Goal: Transaction & Acquisition: Purchase product/service

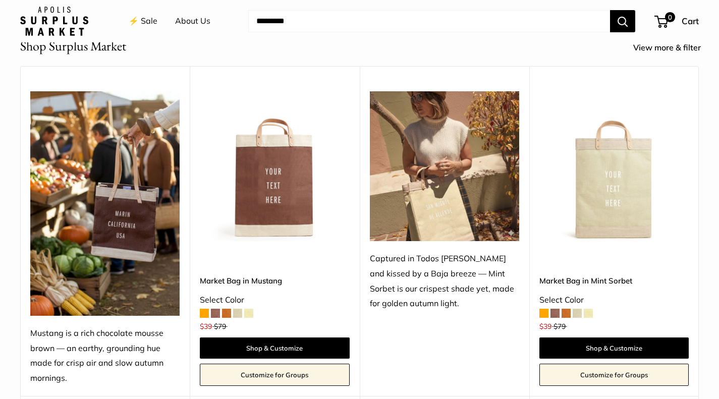
scroll to position [411, 0]
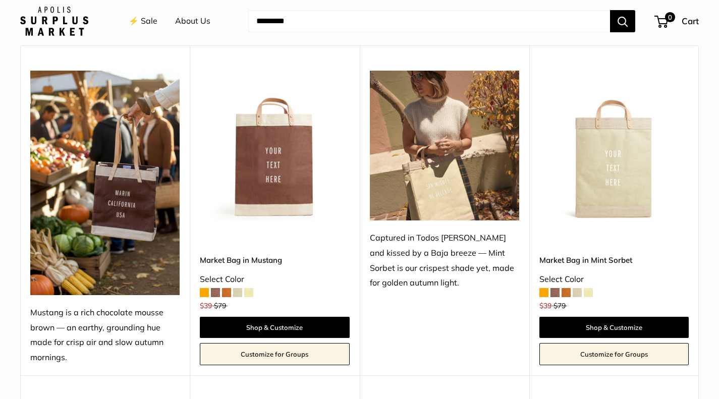
click at [616, 174] on img at bounding box center [613, 145] width 149 height 149
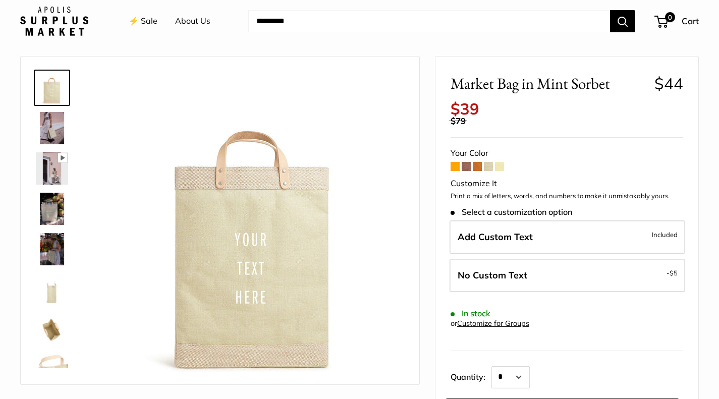
scroll to position [28, 0]
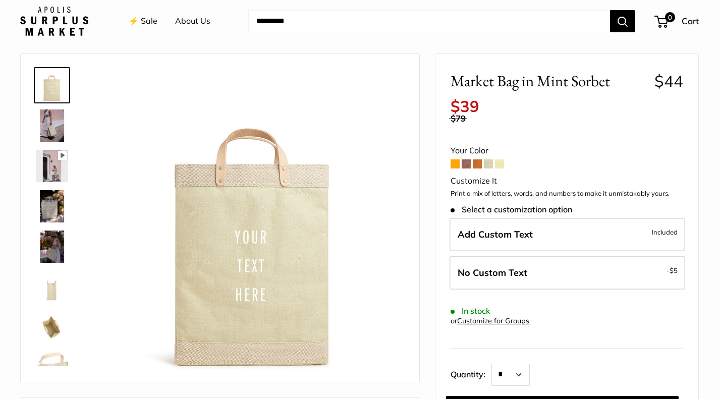
click at [57, 129] on img at bounding box center [52, 125] width 32 height 32
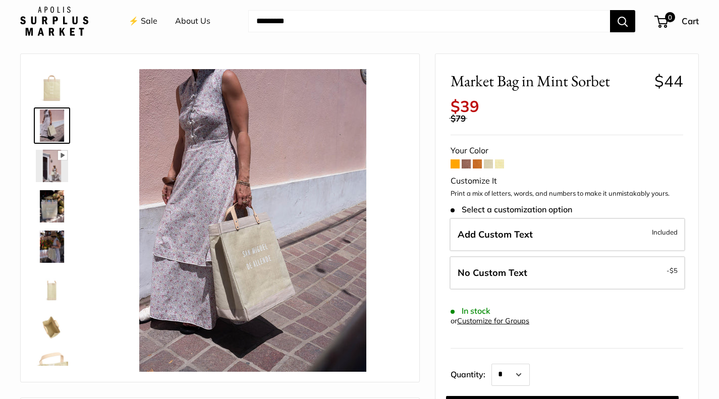
click at [52, 170] on img at bounding box center [52, 166] width 32 height 32
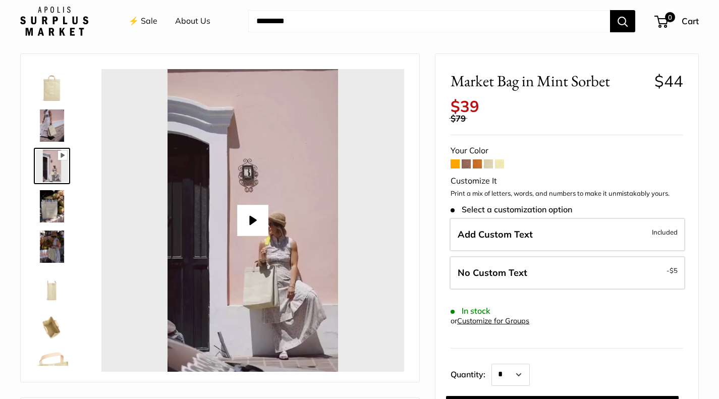
click at [258, 219] on button "Play" at bounding box center [252, 220] width 31 height 31
click at [49, 207] on img at bounding box center [52, 206] width 32 height 32
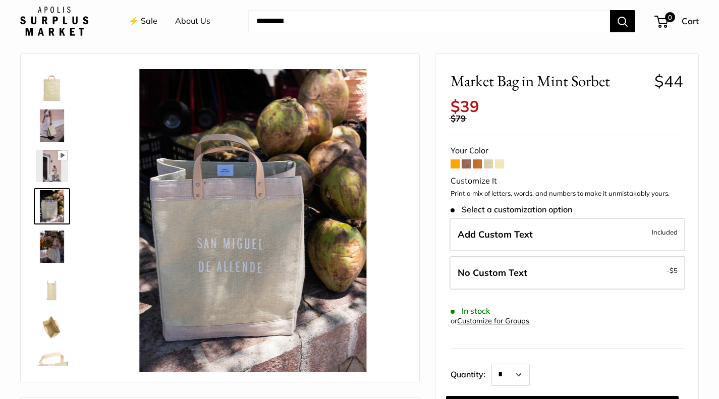
type input "*****"
click at [547, 232] on label "Add Custom Text Included" at bounding box center [568, 234] width 236 height 33
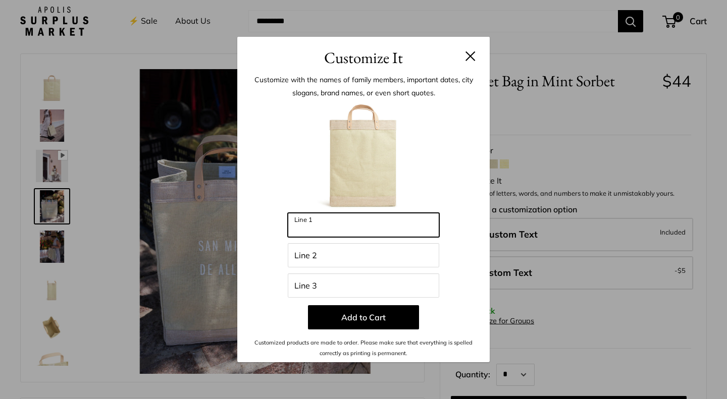
click at [396, 225] on input "Line 1" at bounding box center [363, 225] width 151 height 24
type input "**********"
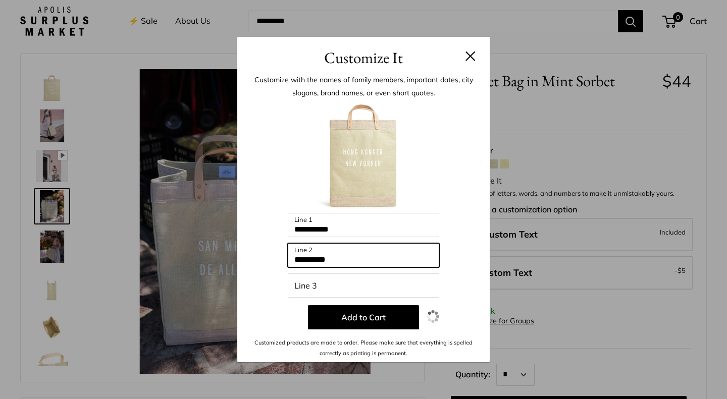
type input "**********"
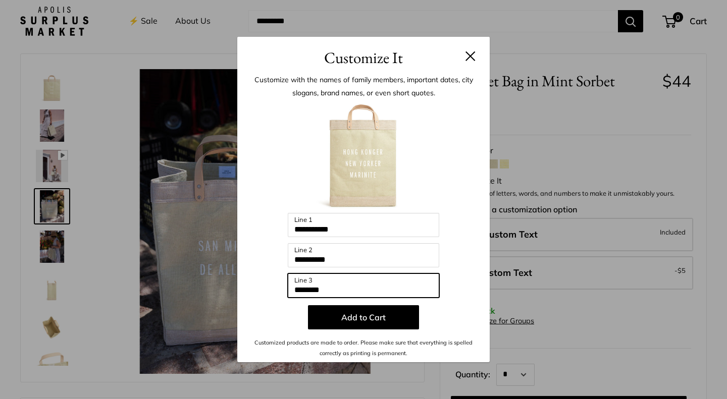
type input "********"
click at [382, 314] on button "Add to Cart" at bounding box center [363, 317] width 111 height 24
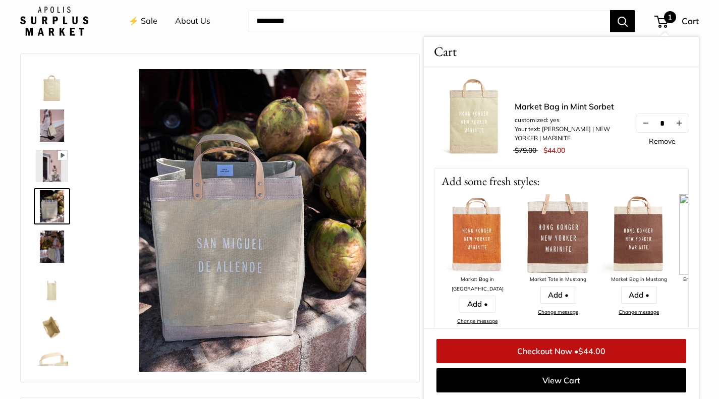
click at [558, 292] on link "Add •" at bounding box center [558, 295] width 36 height 17
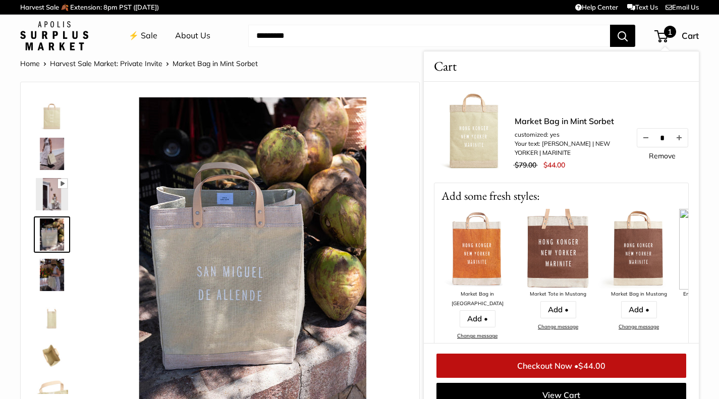
click at [557, 303] on link "Add •" at bounding box center [558, 309] width 36 height 17
click at [558, 262] on img at bounding box center [558, 249] width 81 height 81
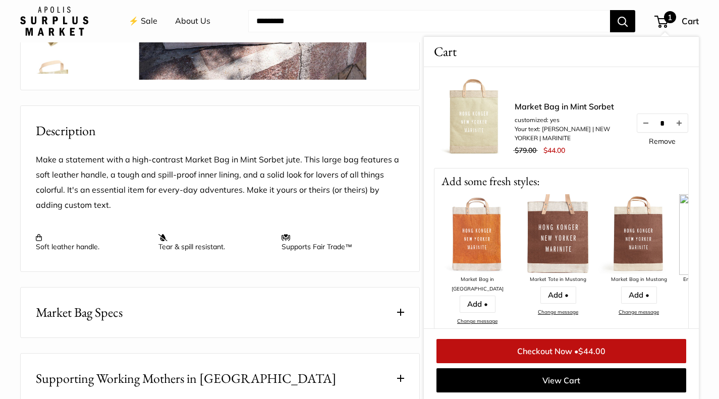
scroll to position [321, 0]
click at [401, 311] on span at bounding box center [400, 311] width 7 height 7
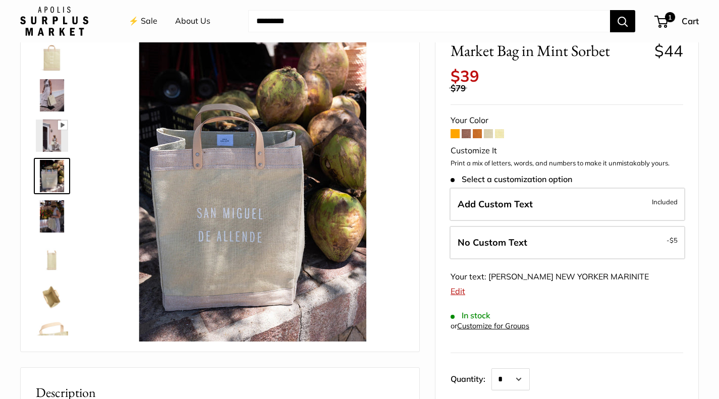
scroll to position [59, 0]
click at [56, 96] on img at bounding box center [52, 95] width 32 height 32
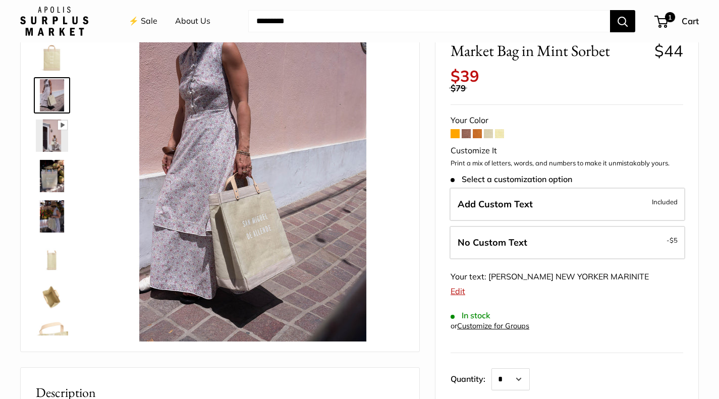
click at [47, 222] on img at bounding box center [52, 216] width 32 height 32
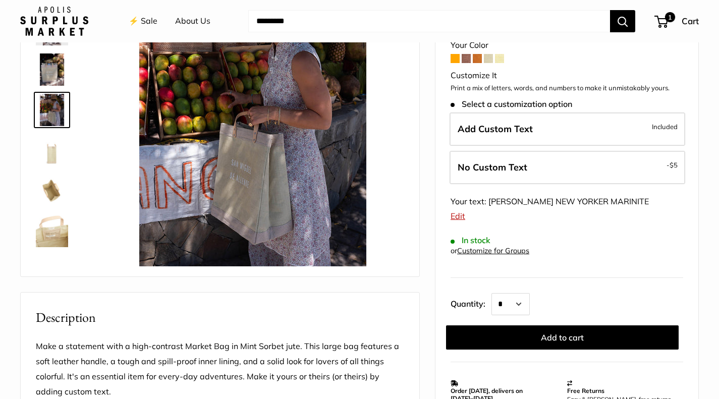
scroll to position [0, 0]
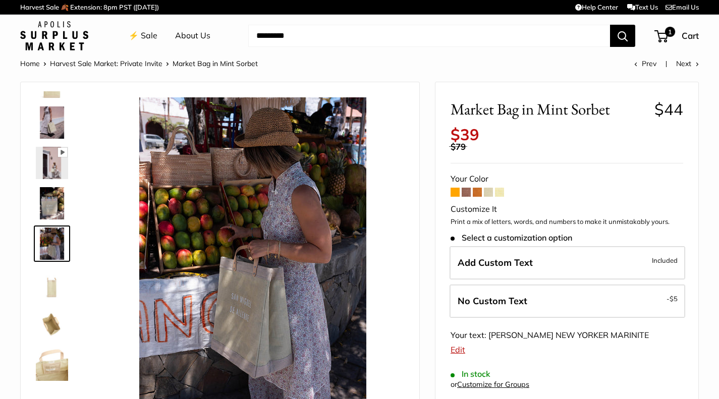
click at [684, 32] on span "Cart" at bounding box center [690, 35] width 17 height 11
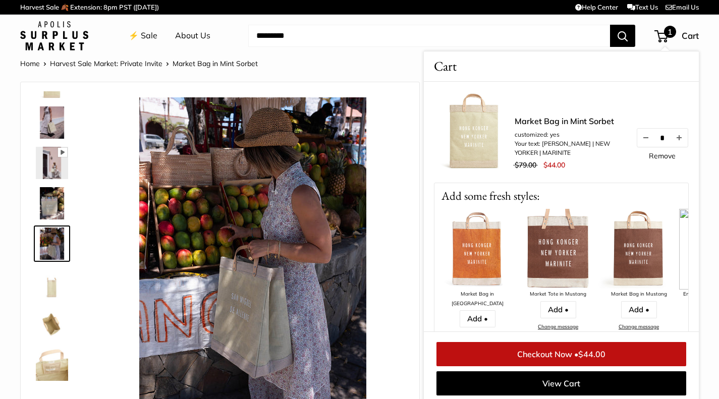
click at [606, 350] on span "$44.00" at bounding box center [591, 354] width 27 height 10
click at [559, 309] on link "Add •" at bounding box center [558, 309] width 36 height 17
click at [564, 327] on link "Change message" at bounding box center [558, 326] width 40 height 7
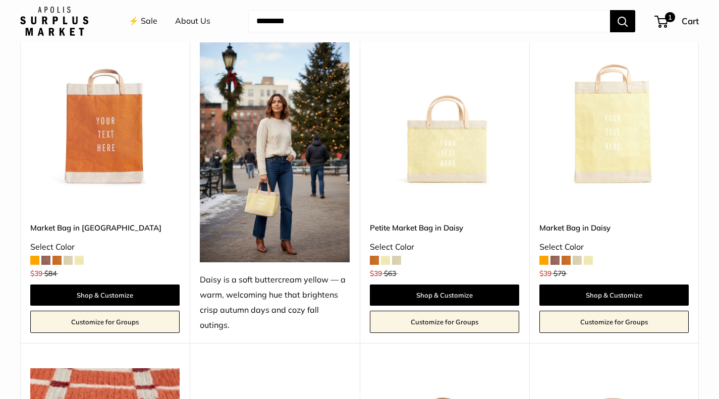
scroll to position [1048, 0]
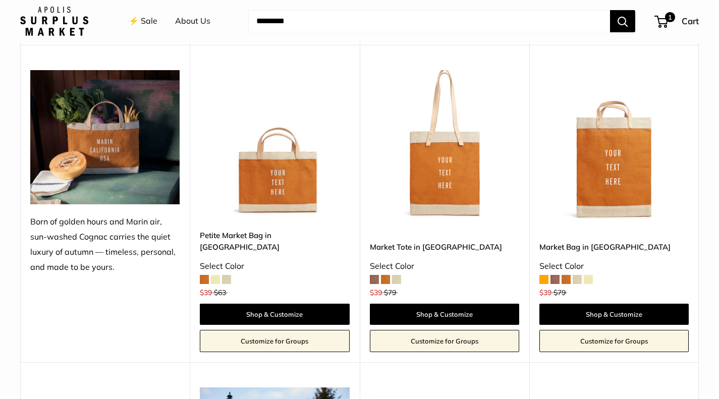
click at [460, 304] on link "Shop & Customize" at bounding box center [444, 314] width 149 height 21
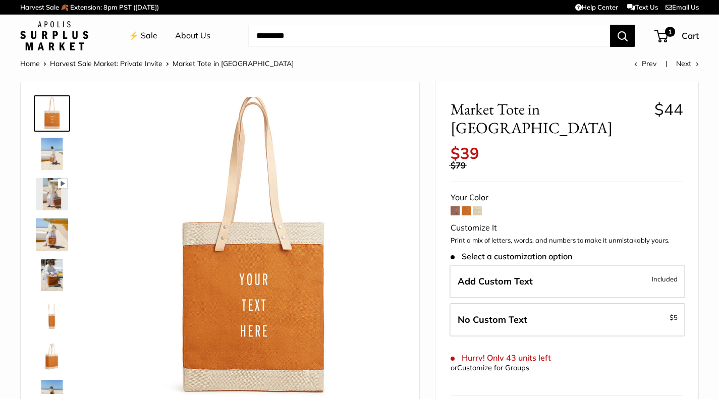
click at [51, 153] on img at bounding box center [52, 154] width 32 height 32
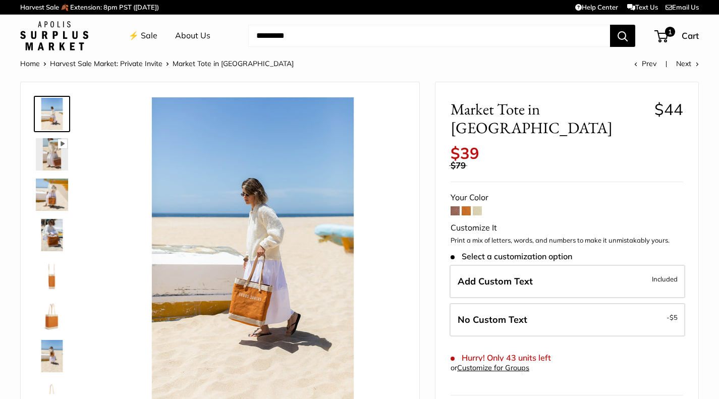
scroll to position [40, 0]
click at [55, 150] on img at bounding box center [52, 154] width 32 height 32
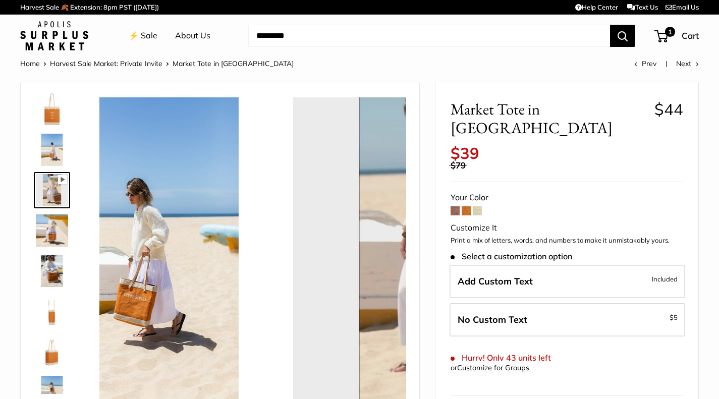
scroll to position [0, 0]
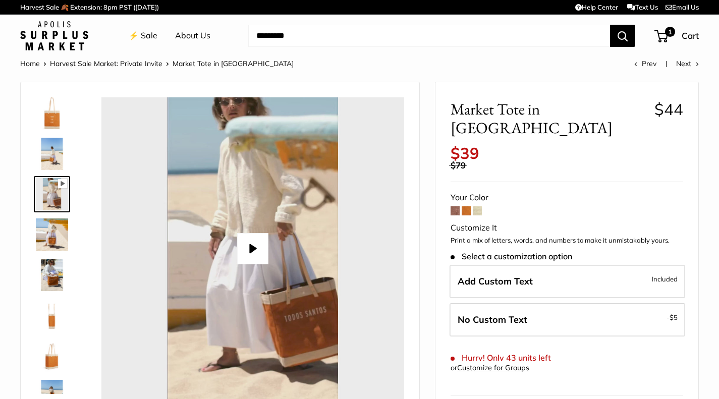
click at [245, 244] on button "Play" at bounding box center [252, 248] width 31 height 31
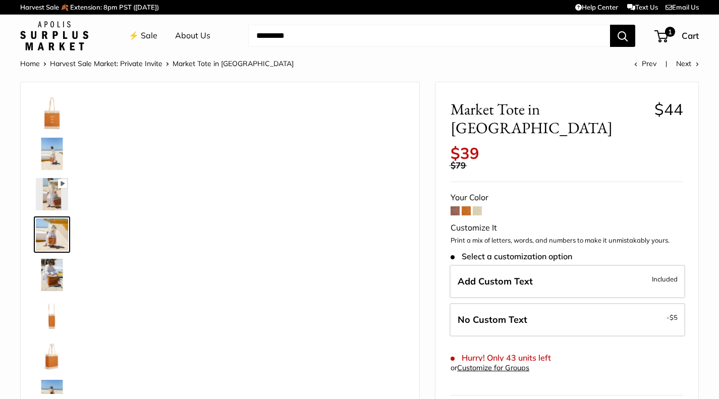
click at [48, 191] on img at bounding box center [52, 194] width 32 height 32
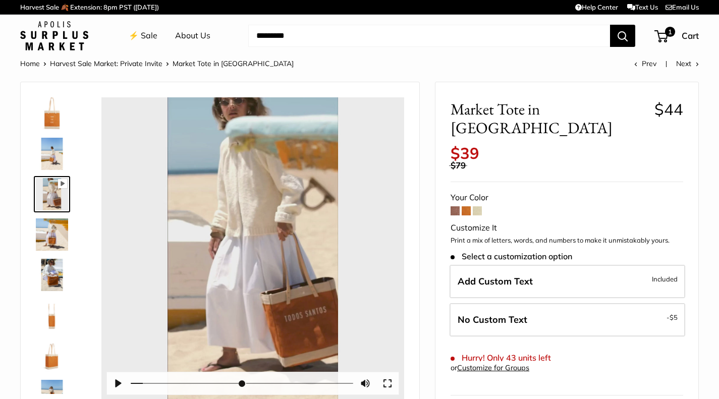
click at [116, 381] on button "Pause Play" at bounding box center [118, 383] width 22 height 22
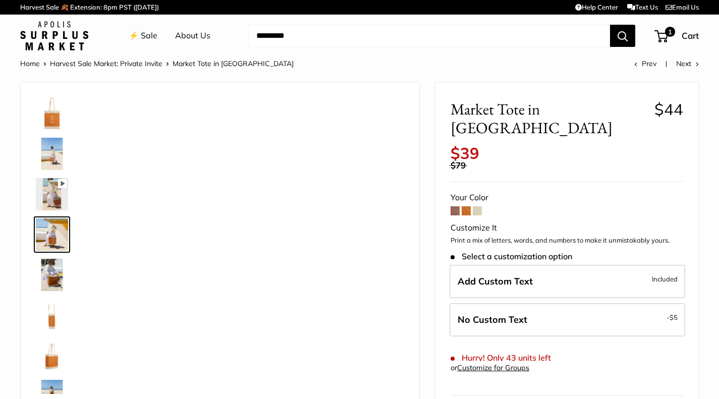
click at [47, 179] on img at bounding box center [52, 194] width 32 height 32
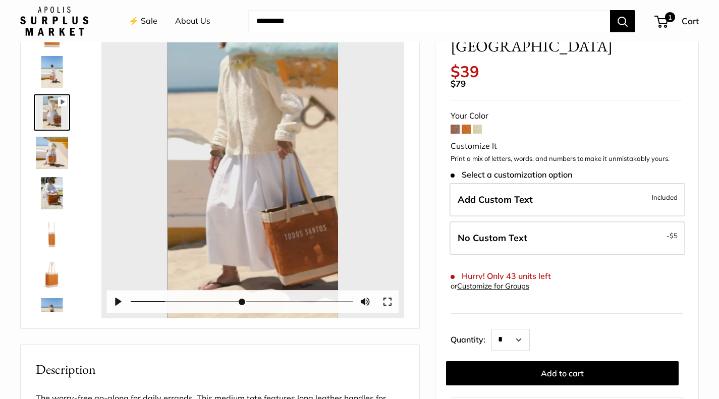
scroll to position [81, 0]
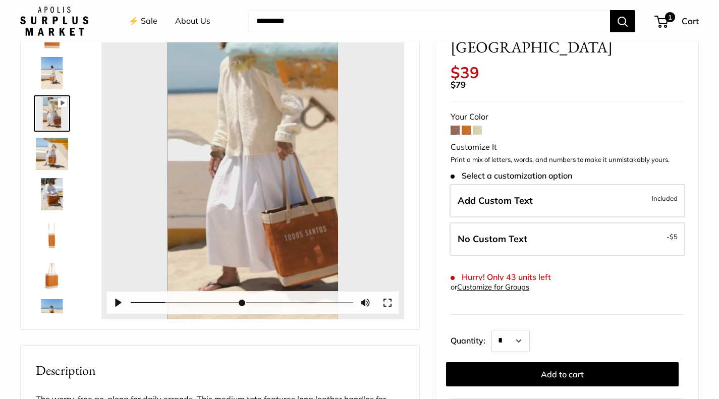
click at [120, 301] on button "Pause Play" at bounding box center [118, 303] width 22 height 22
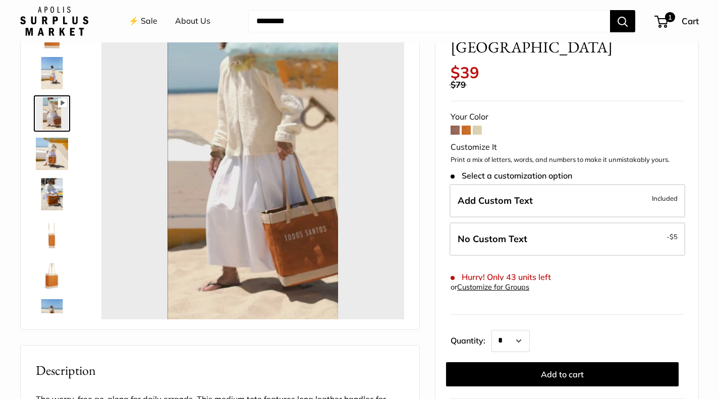
type input "*"
click at [467, 126] on span at bounding box center [466, 130] width 9 height 9
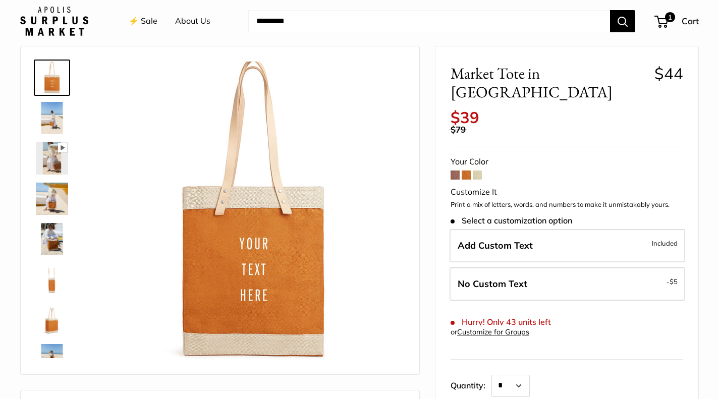
scroll to position [37, 0]
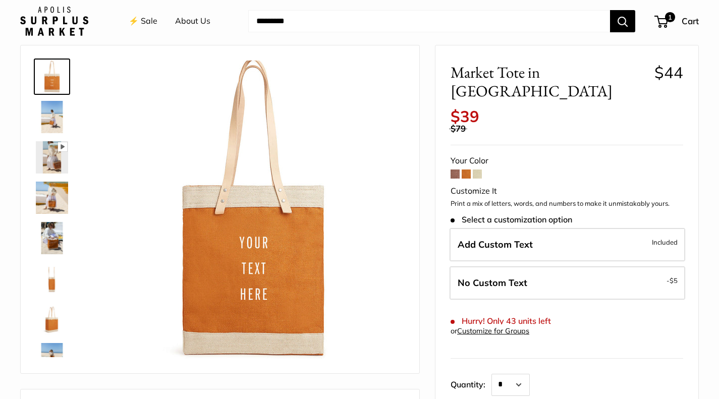
click at [560, 228] on label "Add Custom Text Included" at bounding box center [568, 244] width 236 height 33
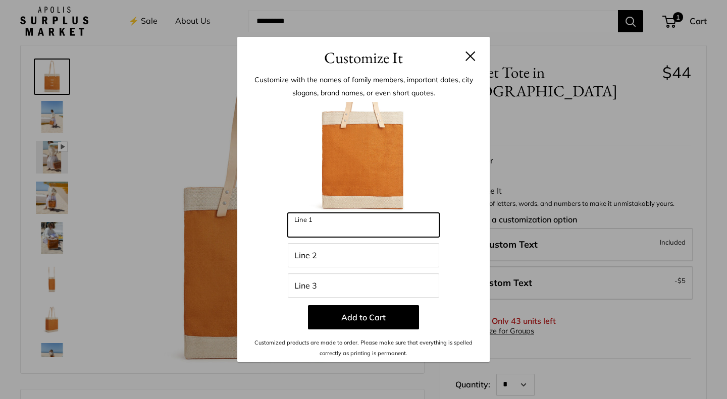
click at [395, 228] on input "Line 1" at bounding box center [363, 225] width 151 height 24
type input "**********"
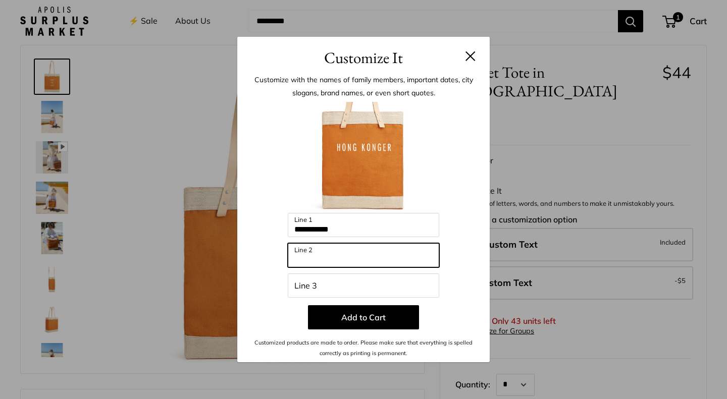
type input "**********"
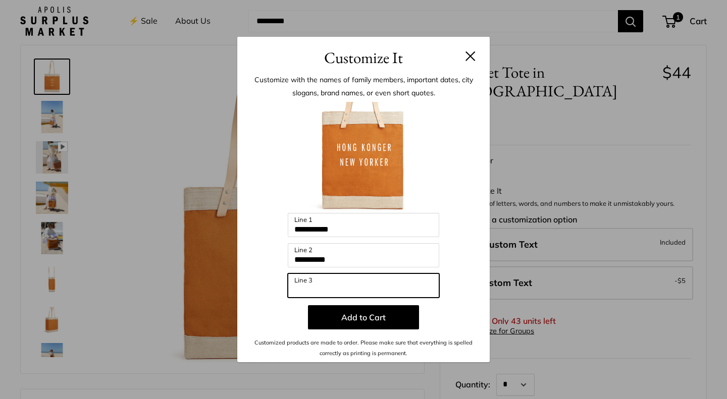
type input "********"
click at [374, 313] on button "Add to Cart" at bounding box center [363, 317] width 111 height 24
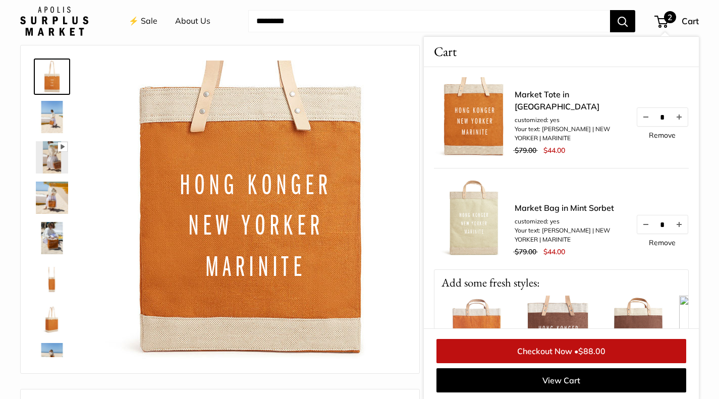
click at [395, 238] on img at bounding box center [252, 212] width 303 height 303
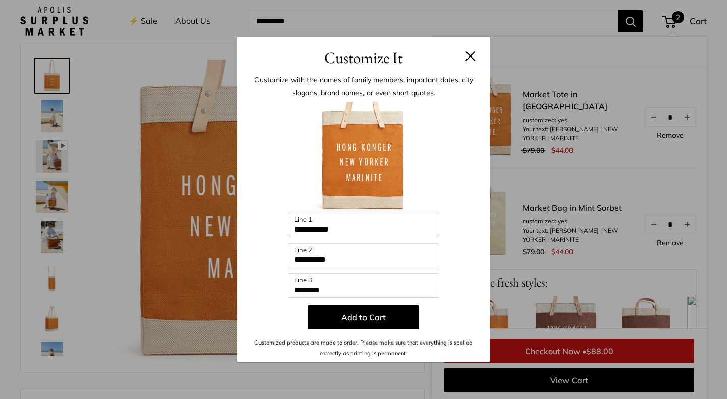
scroll to position [39, 0]
click at [470, 47] on h3 "Customize It" at bounding box center [363, 58] width 222 height 24
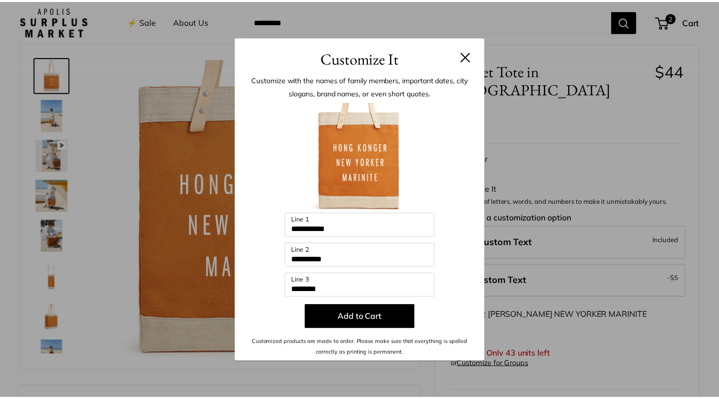
scroll to position [61, 0]
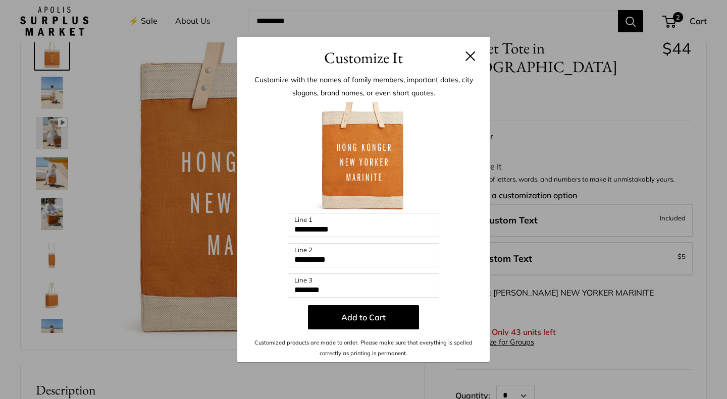
click at [468, 53] on button at bounding box center [470, 56] width 10 height 10
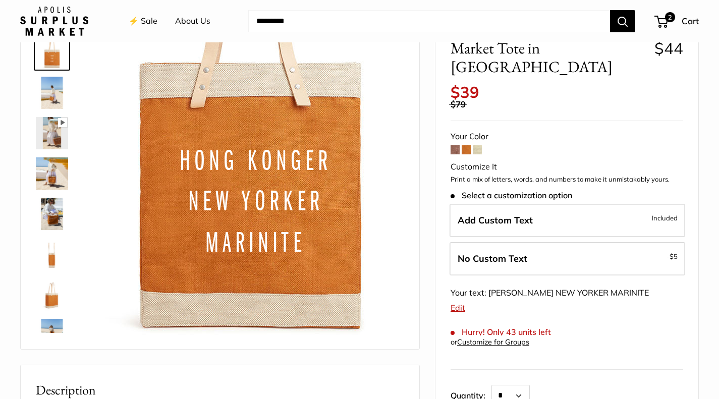
click at [478, 129] on div "Your Color" at bounding box center [567, 136] width 233 height 15
click at [481, 145] on span at bounding box center [477, 149] width 9 height 9
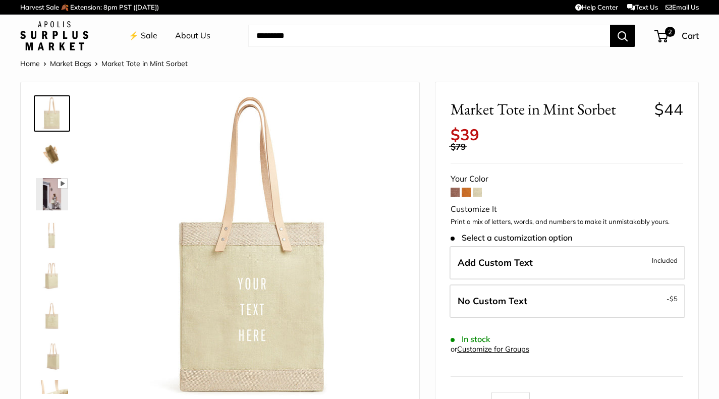
click at [455, 186] on div "Your Color" at bounding box center [567, 179] width 233 height 15
click at [455, 194] on span at bounding box center [455, 192] width 9 height 9
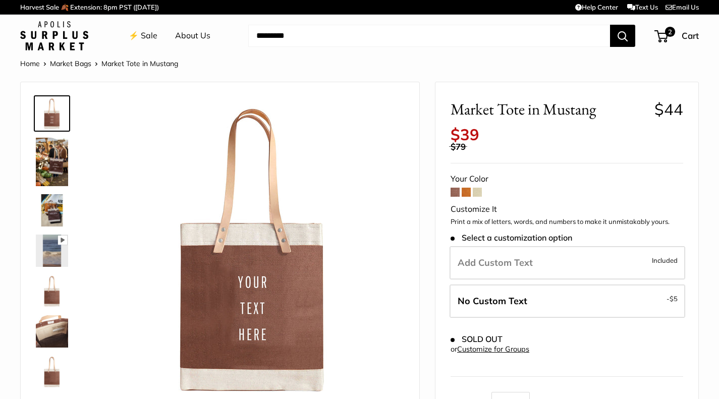
click at [57, 171] on img at bounding box center [52, 162] width 32 height 48
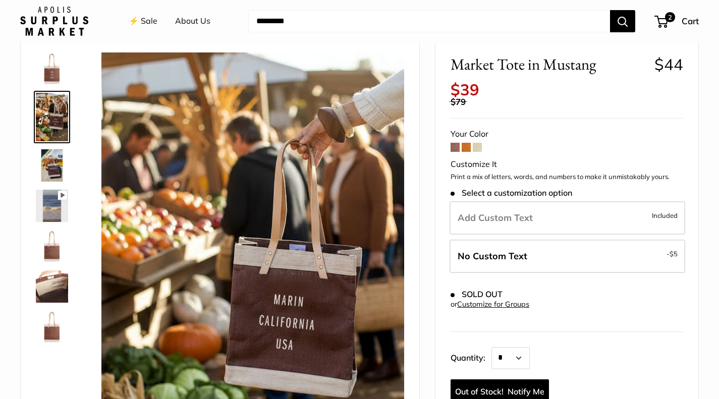
scroll to position [97, 0]
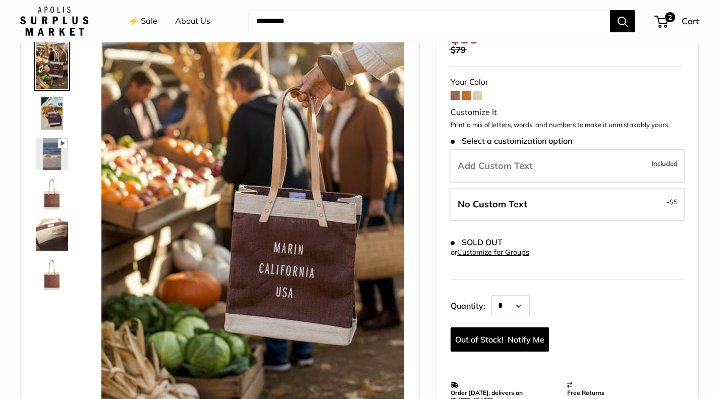
click at [466, 92] on span at bounding box center [466, 95] width 9 height 9
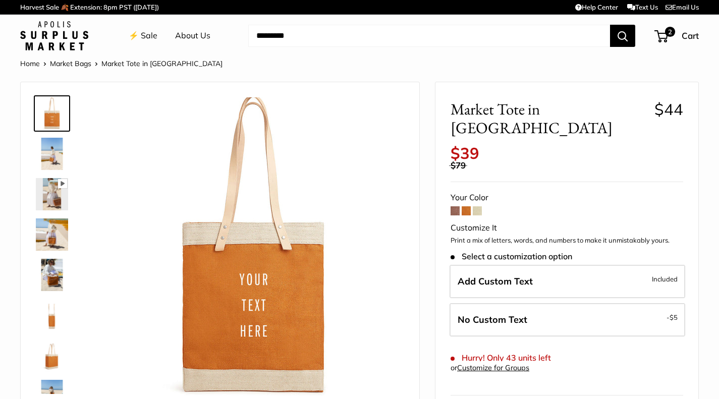
click at [56, 152] on img at bounding box center [52, 154] width 32 height 32
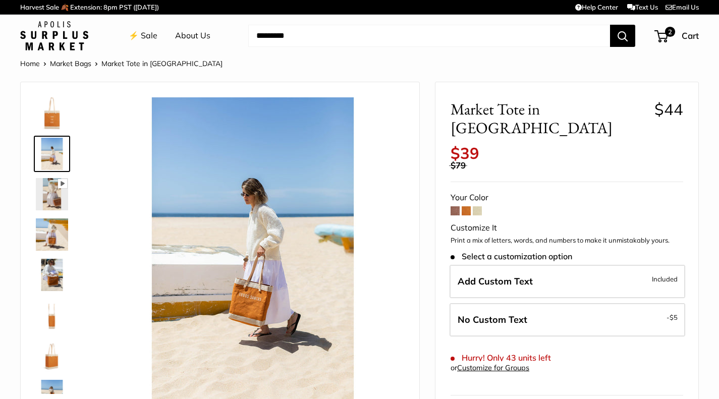
click at [481, 206] on span at bounding box center [477, 210] width 9 height 9
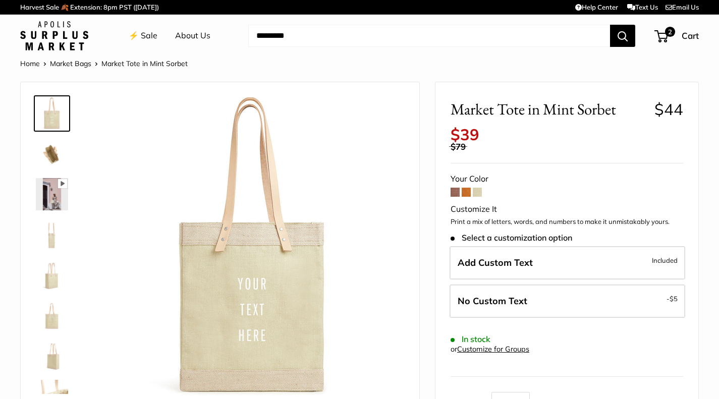
click at [48, 200] on img at bounding box center [52, 194] width 32 height 32
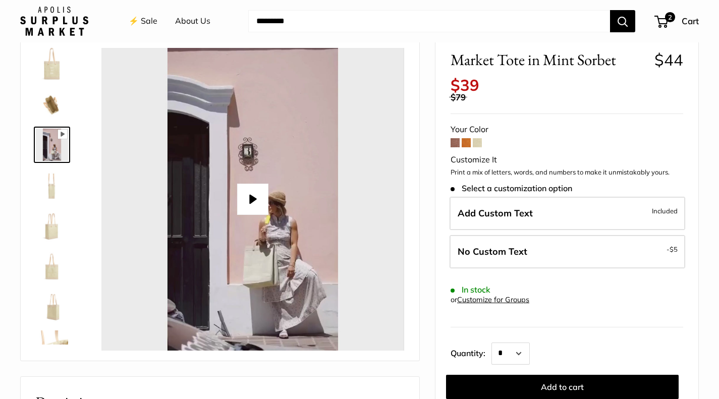
scroll to position [50, 0]
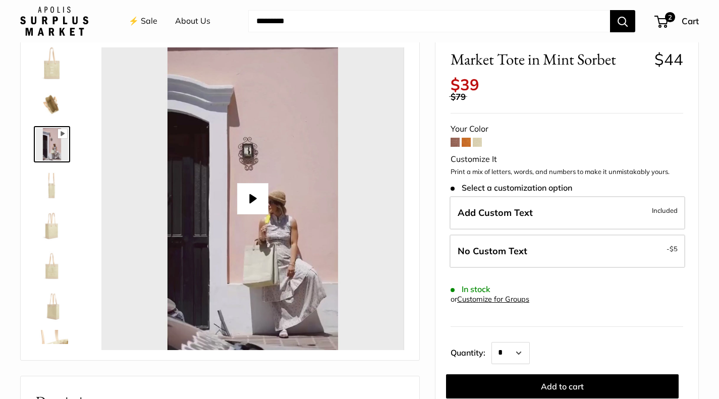
click at [50, 67] on img at bounding box center [52, 63] width 32 height 32
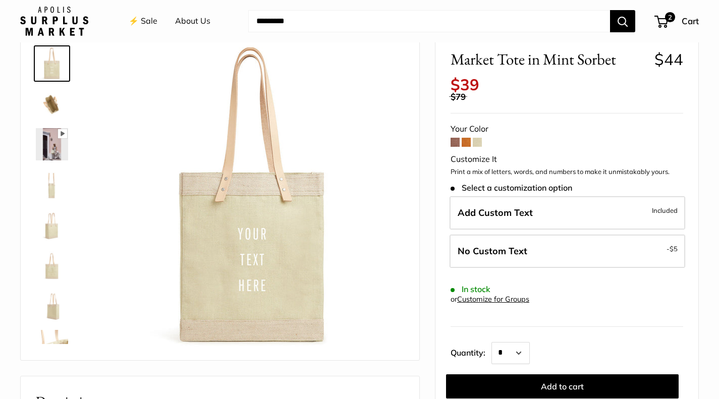
click at [467, 143] on span at bounding box center [466, 142] width 9 height 9
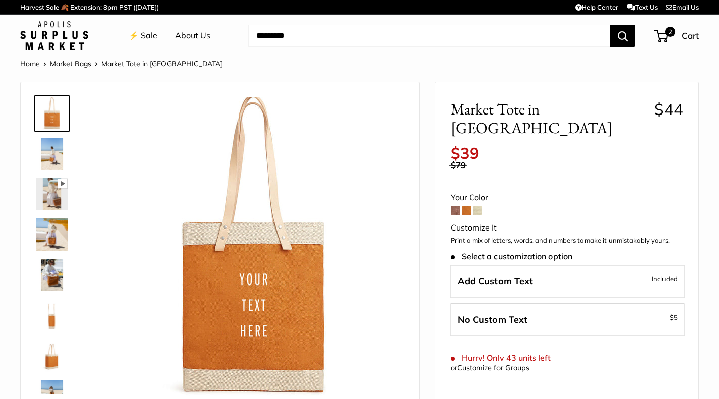
click at [479, 206] on span at bounding box center [477, 210] width 9 height 9
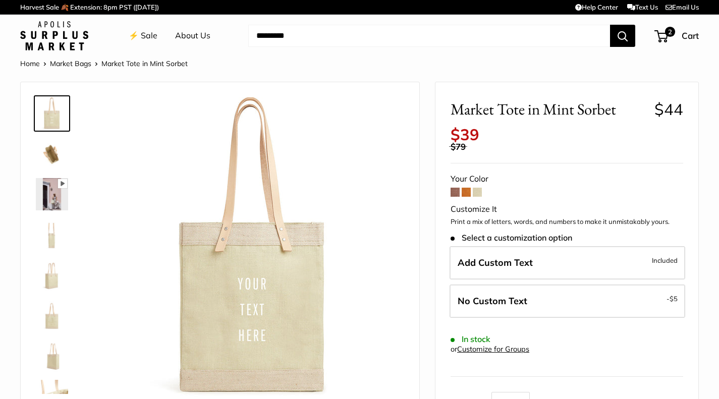
click at [452, 193] on span at bounding box center [455, 192] width 9 height 9
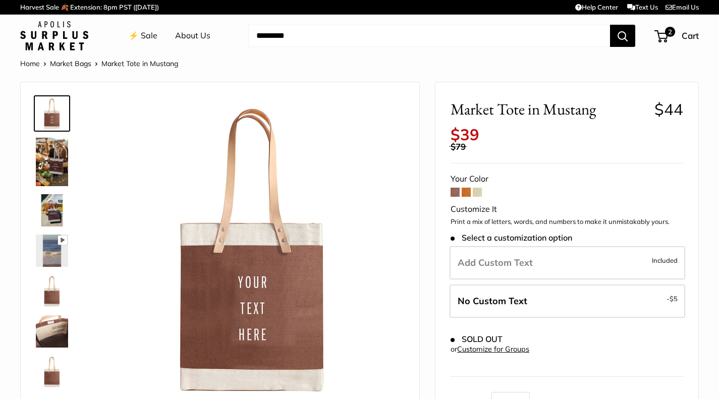
click at [466, 193] on span at bounding box center [466, 192] width 9 height 9
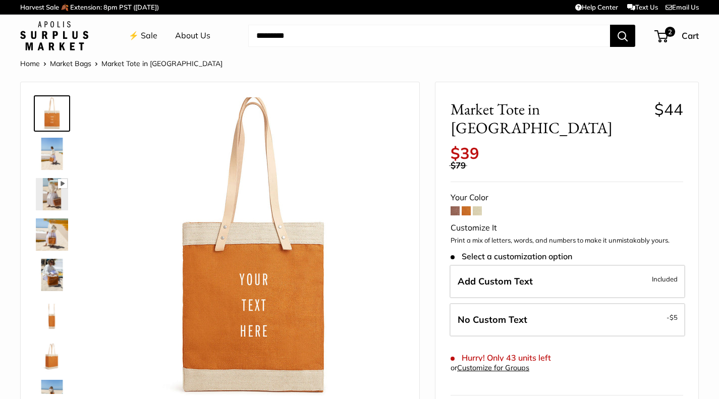
click at [544, 265] on label "Add Custom Text Included" at bounding box center [568, 281] width 236 height 33
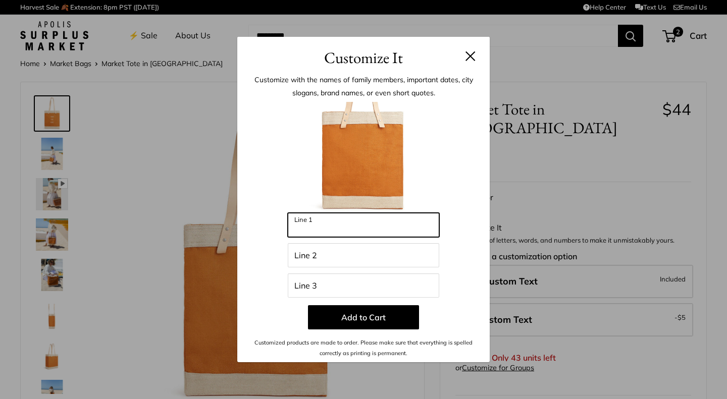
click at [353, 230] on input "Line 1" at bounding box center [363, 225] width 151 height 24
type input "**********"
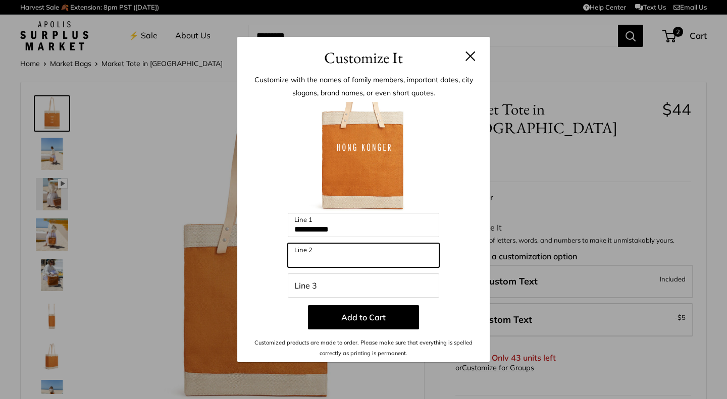
click at [361, 257] on input "Line 2" at bounding box center [363, 255] width 151 height 24
type input "**********"
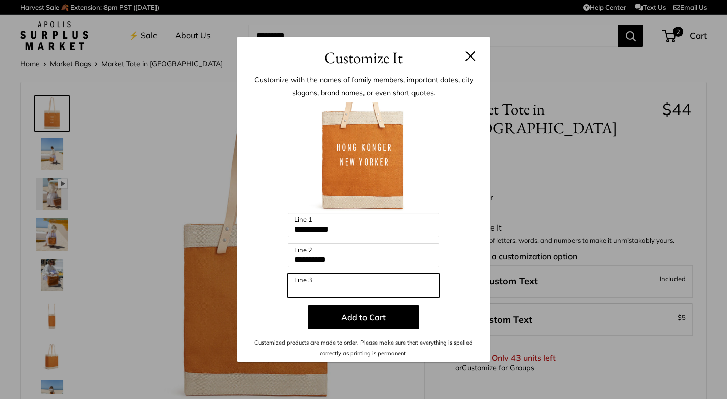
click at [360, 285] on input "Line 3" at bounding box center [363, 285] width 151 height 24
type input "********"
click at [361, 313] on button "Add to Cart" at bounding box center [363, 317] width 111 height 24
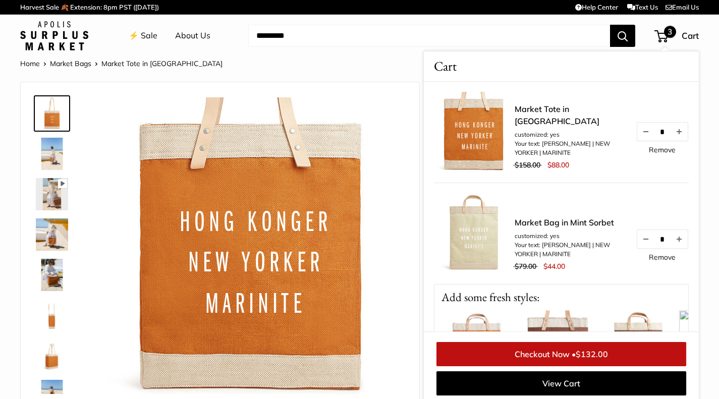
click at [626, 354] on link "Checkout Now • $132.00" at bounding box center [561, 354] width 250 height 24
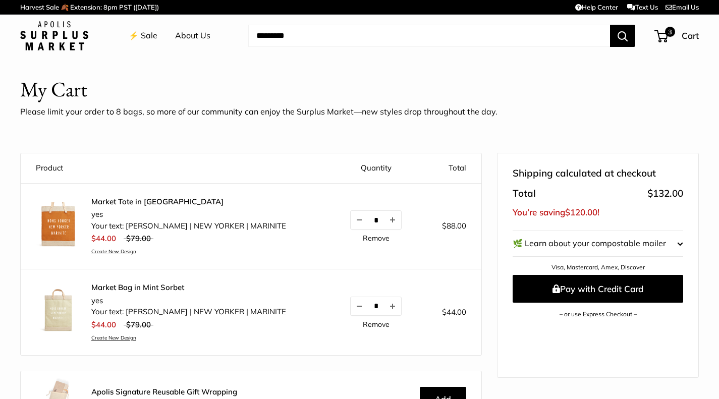
click at [352, 215] on button "Decrease quantity by 1" at bounding box center [359, 220] width 17 height 18
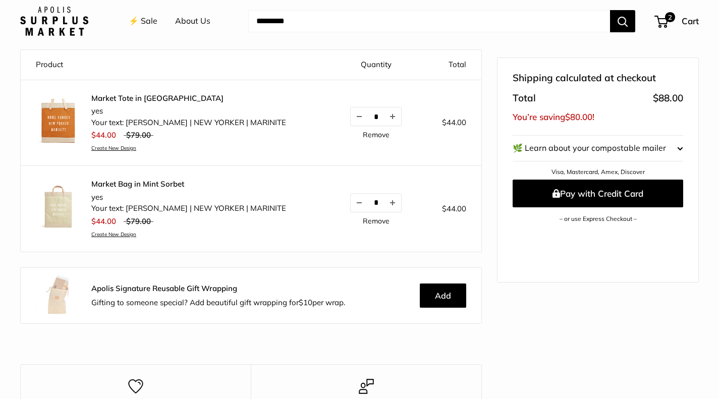
scroll to position [103, 0]
click at [669, 145] on button "🌿 Learn about your compostable mailer" at bounding box center [598, 148] width 171 height 25
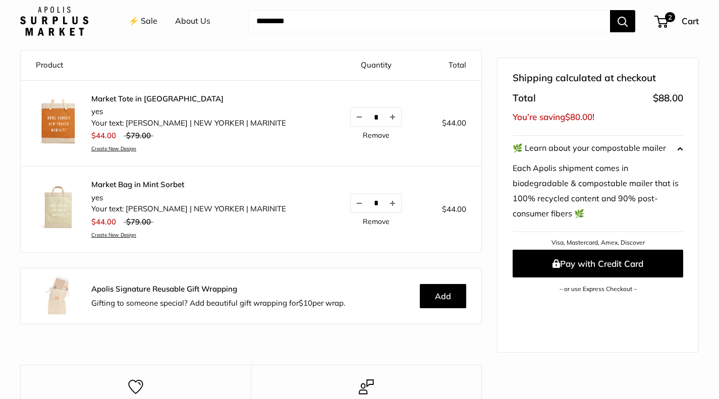
click at [665, 147] on button "🌿 Learn about your compostable mailer" at bounding box center [598, 148] width 171 height 25
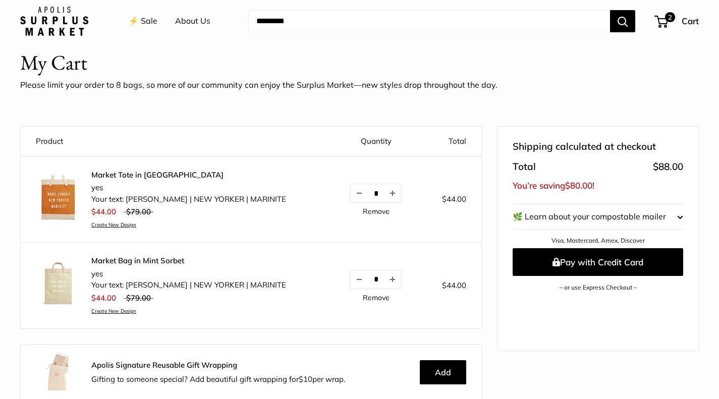
scroll to position [25, 0]
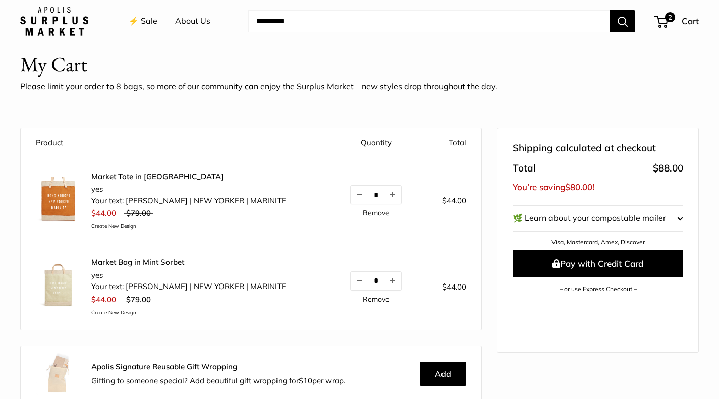
click at [635, 259] on button "Pay with Credit Card" at bounding box center [598, 264] width 171 height 28
